Goal: Task Accomplishment & Management: Use online tool/utility

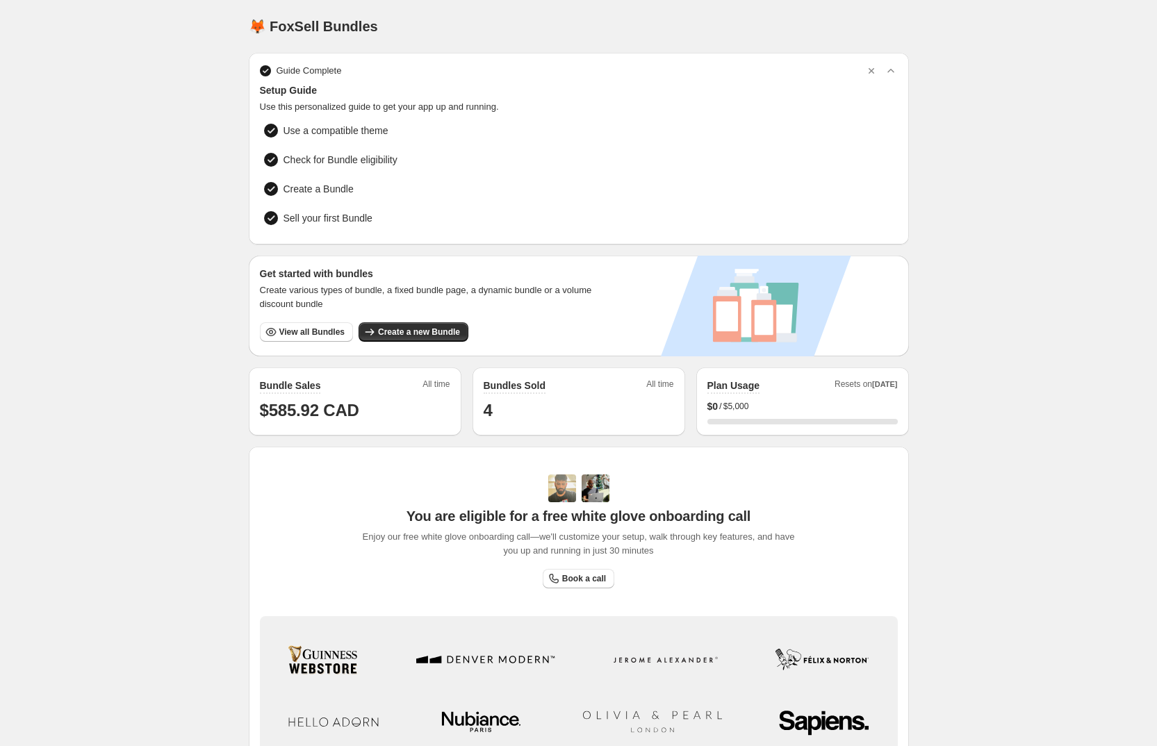
scroll to position [131, 0]
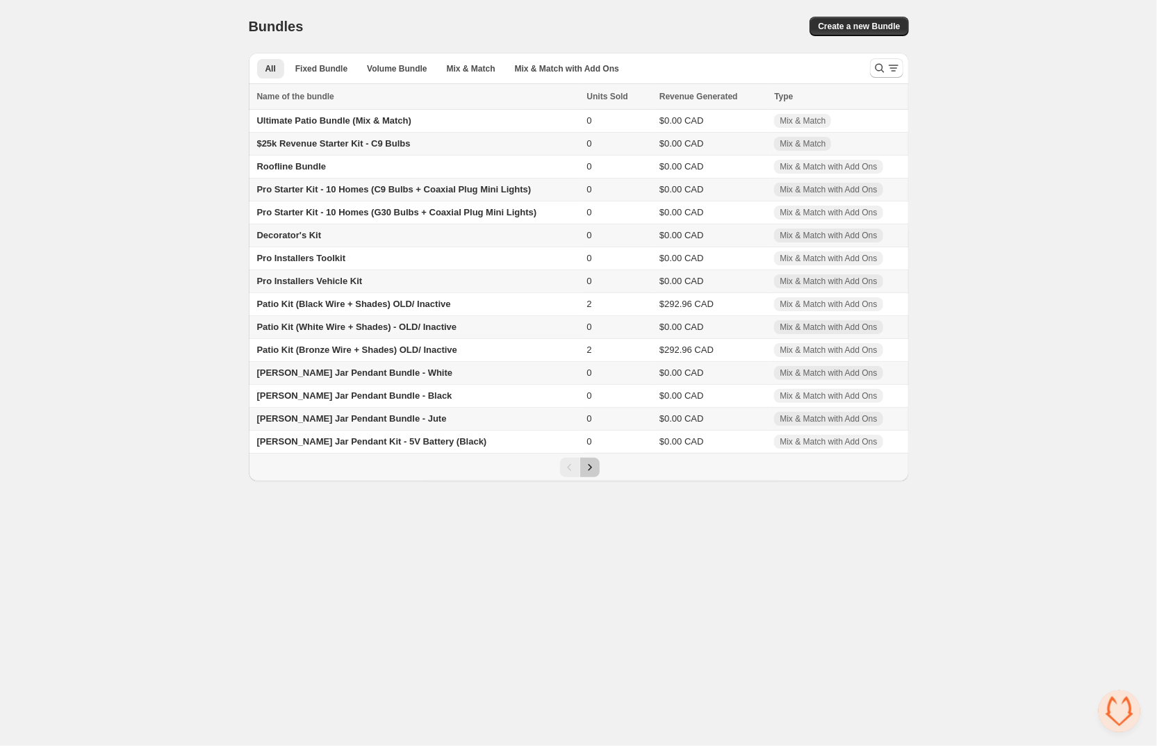
click at [591, 465] on icon "Next" at bounding box center [590, 468] width 14 height 14
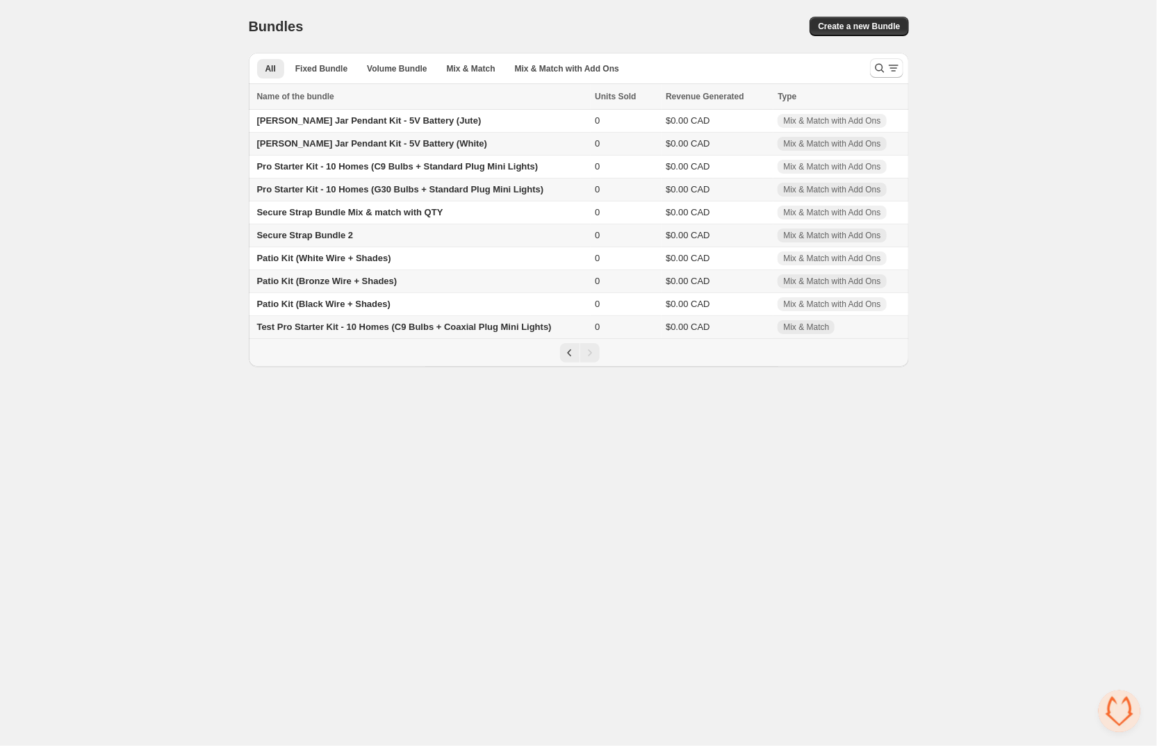
click at [177, 439] on body "Home Bundles Analytics Plan and Billing Bundles. This page is ready Bundles Cre…" at bounding box center [578, 373] width 1157 height 746
click at [425, 328] on span "Test Pro Starter Kit - 10 Homes (C9 Bulbs + Coaxial Plug Mini Lights)" at bounding box center [404, 327] width 295 height 10
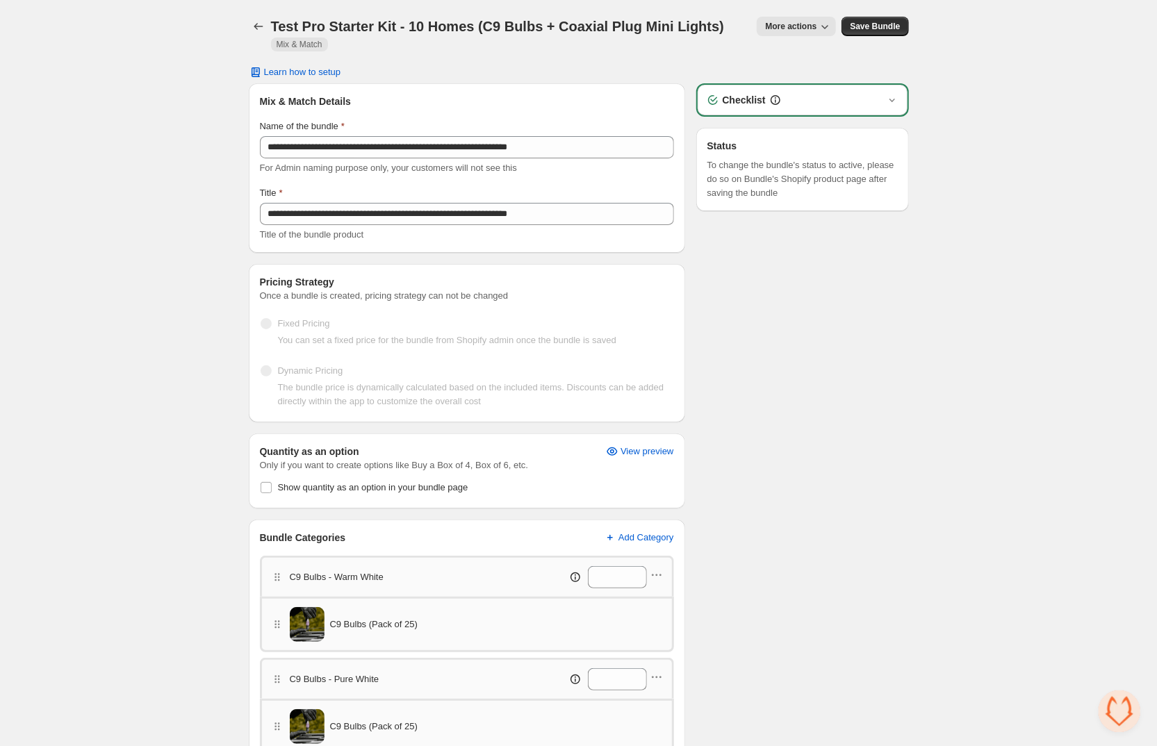
click at [799, 40] on div "Test Pro Starter Kit - 10 Homes (C9 Bulbs + Coaxial Plug Mini Lights) Mix & Mat…" at bounding box center [579, 33] width 660 height 33
click at [799, 25] on span "More actions" at bounding box center [790, 26] width 51 height 11
click at [797, 57] on span "View Bundle in Shopify Admin" at bounding box center [843, 56] width 120 height 14
